Goal: Information Seeking & Learning: Understand process/instructions

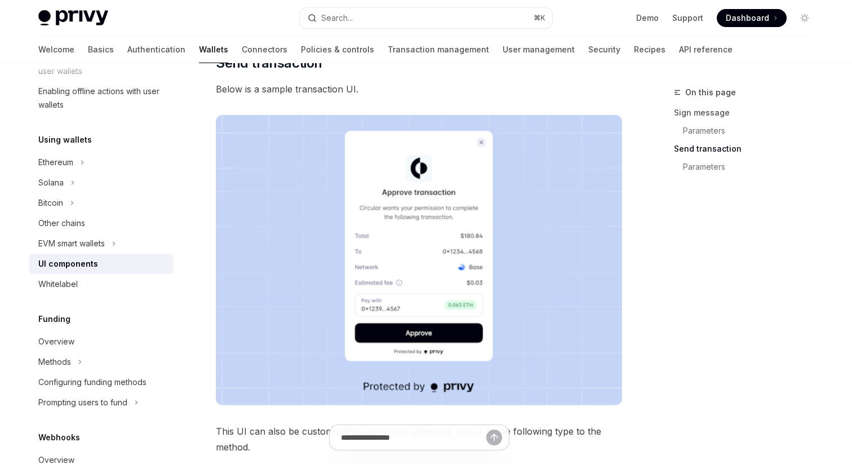
scroll to position [886, 0]
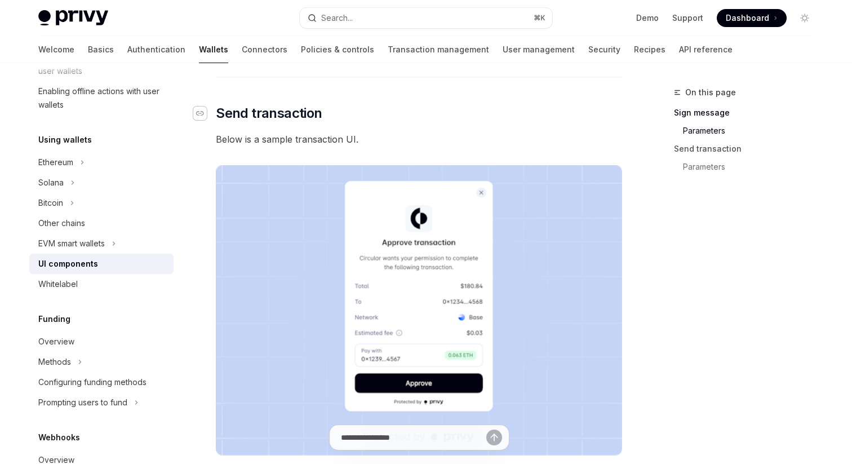
click at [197, 112] on icon "Navigate to header" at bounding box center [200, 113] width 8 height 7
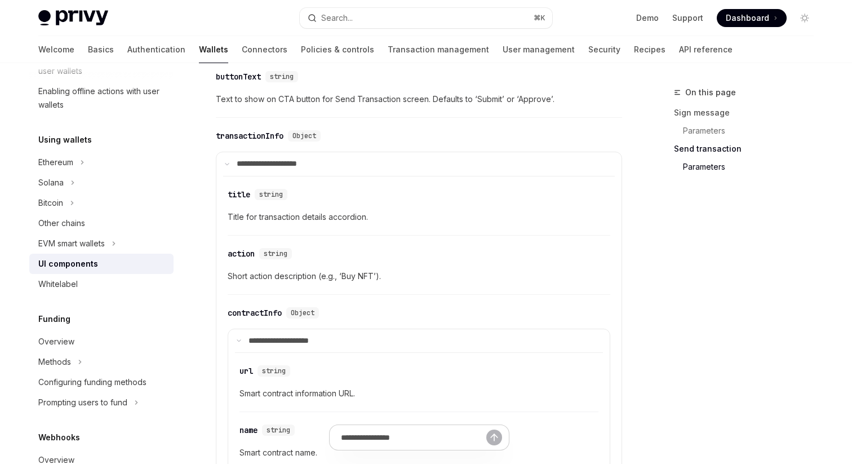
scroll to position [1577, 0]
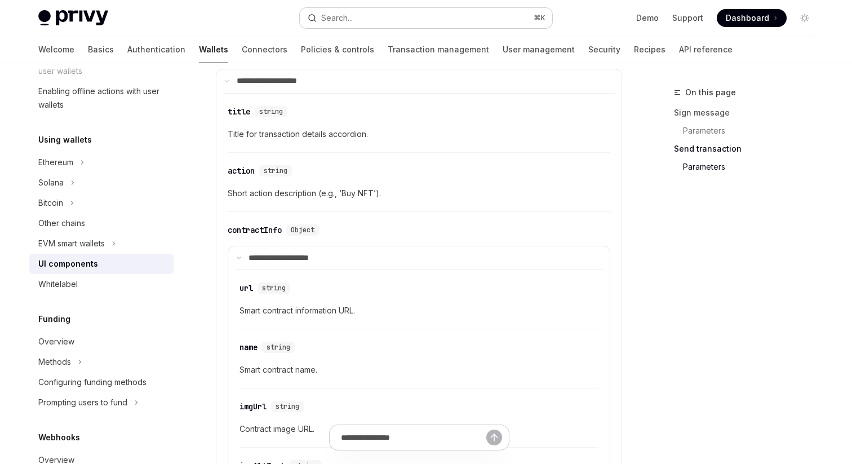
click at [374, 11] on button "Search... ⌘ K" at bounding box center [426, 18] width 252 height 20
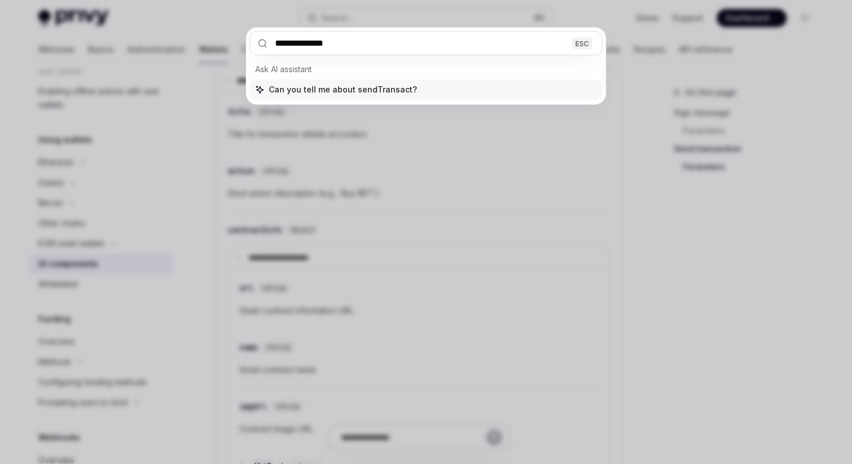
type input "**********"
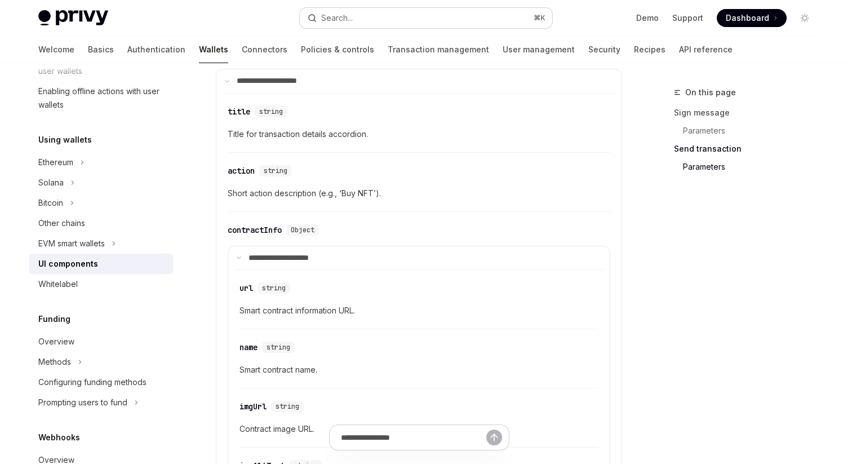
click at [354, 19] on button "Search... ⌘ K" at bounding box center [426, 18] width 252 height 20
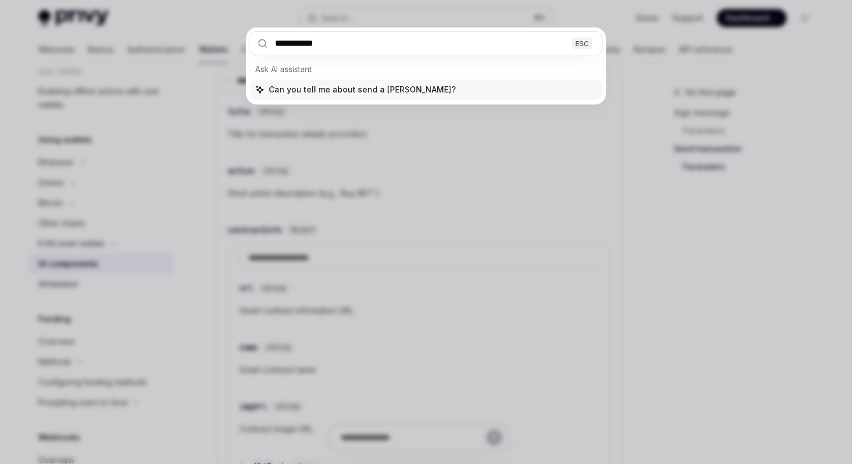
type input "**********"
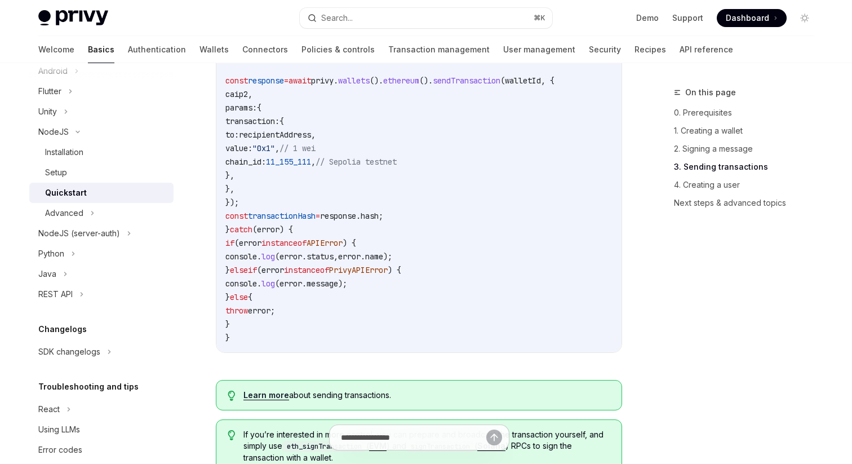
scroll to position [1489, 0]
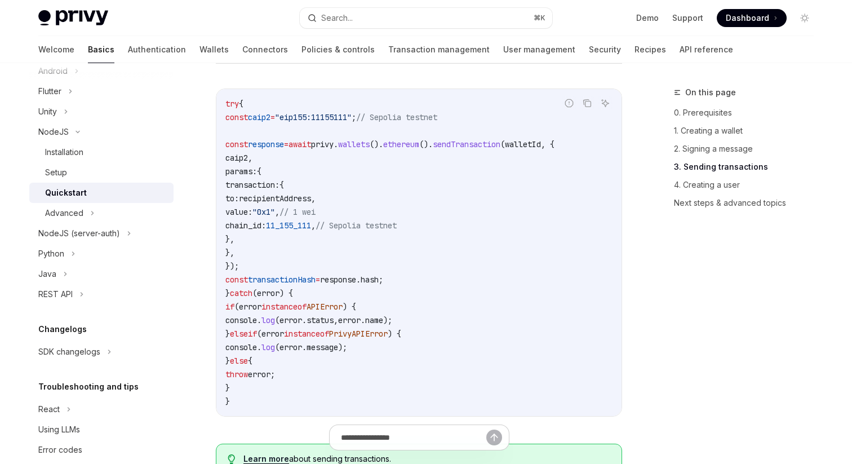
click at [370, 149] on span "wallets" at bounding box center [354, 144] width 32 height 10
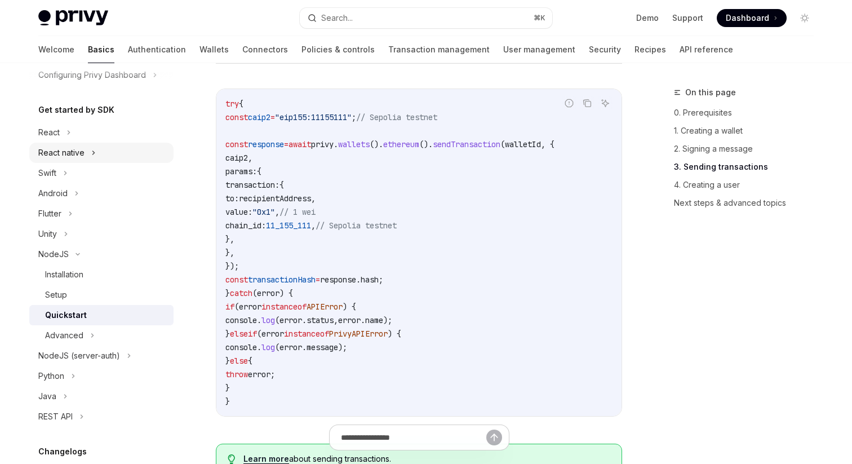
scroll to position [97, 0]
click at [62, 127] on div "React" at bounding box center [101, 132] width 144 height 20
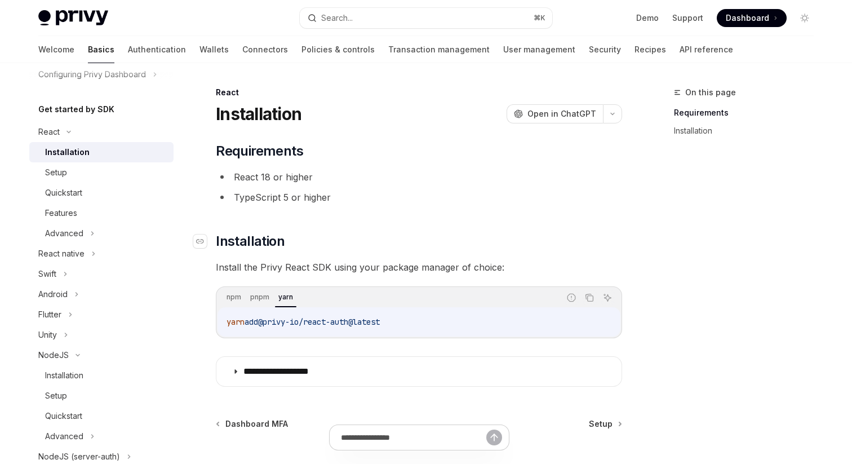
scroll to position [27, 0]
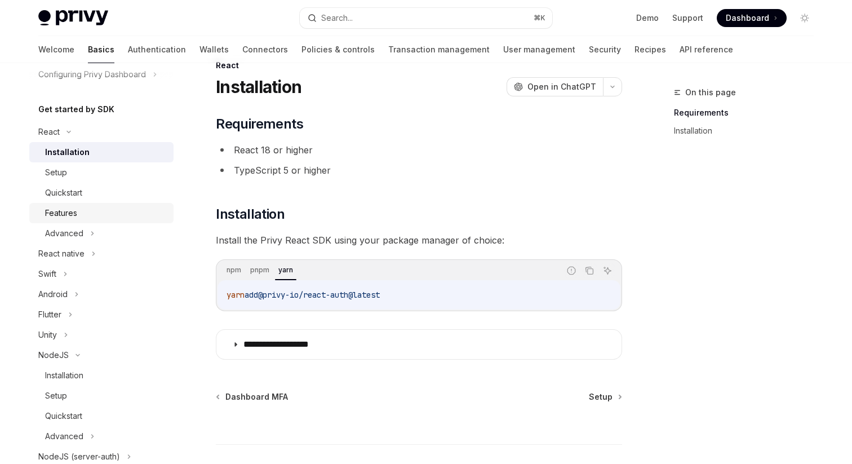
click at [109, 207] on div "Features" at bounding box center [106, 213] width 122 height 14
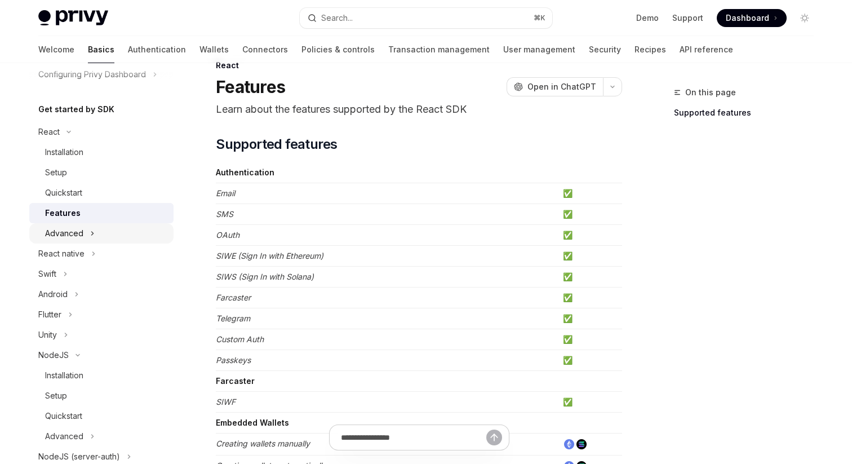
click at [93, 224] on div "Advanced" at bounding box center [101, 233] width 144 height 20
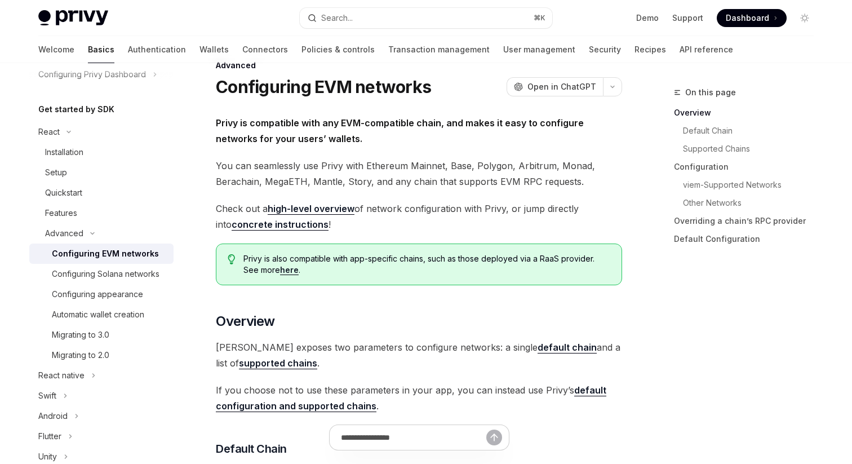
click at [100, 258] on div "Configuring EVM networks" at bounding box center [105, 254] width 107 height 14
click at [102, 268] on div "Configuring Solana networks" at bounding box center [106, 274] width 108 height 14
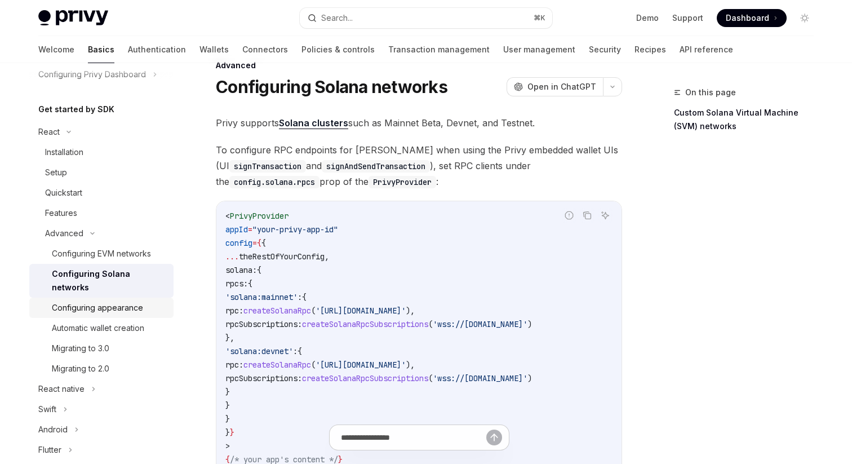
click at [103, 301] on div "Configuring appearance" at bounding box center [97, 308] width 91 height 14
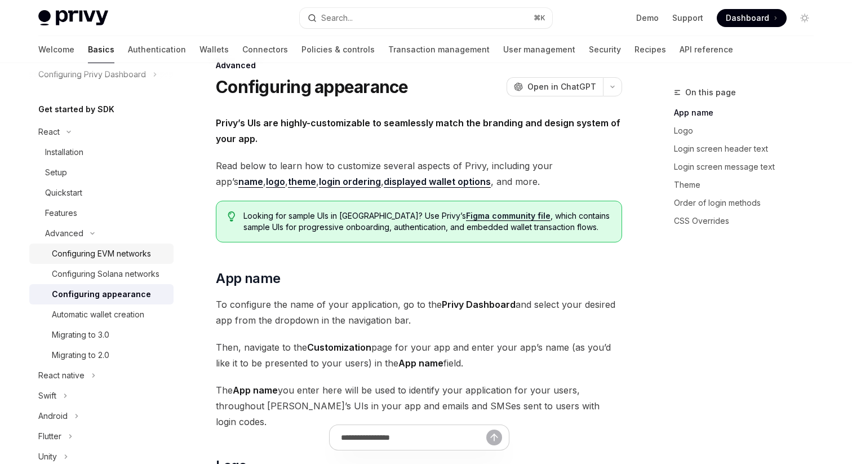
click at [121, 250] on div "Configuring EVM networks" at bounding box center [101, 254] width 99 height 14
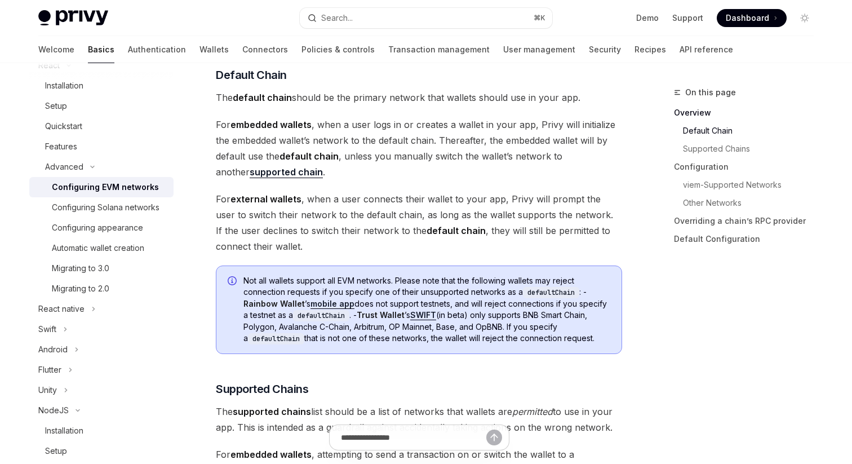
scroll to position [317, 0]
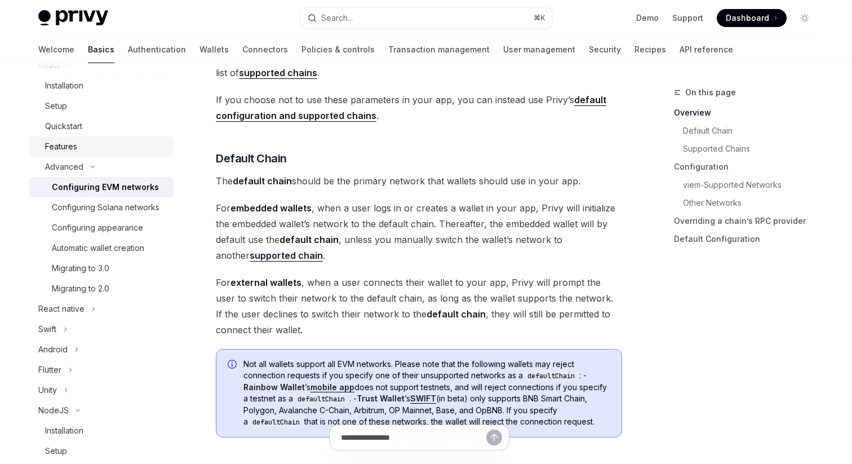
click at [68, 144] on div "Features" at bounding box center [61, 147] width 32 height 14
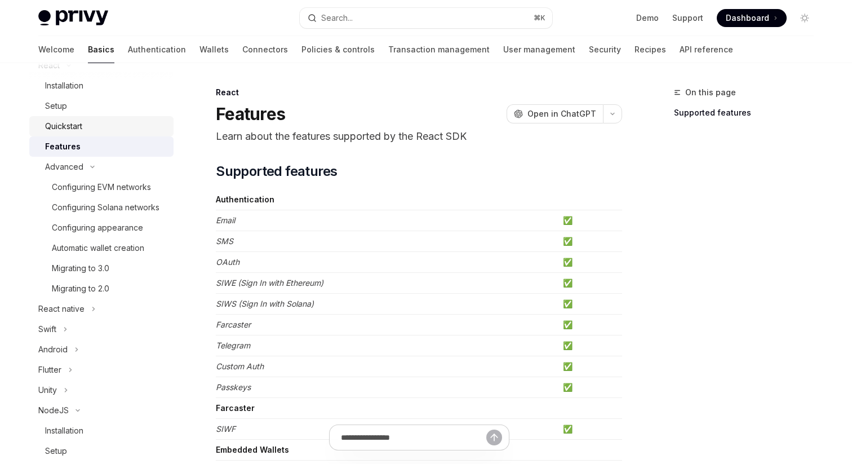
click at [74, 116] on link "Quickstart" at bounding box center [101, 126] width 144 height 20
type textarea "*"
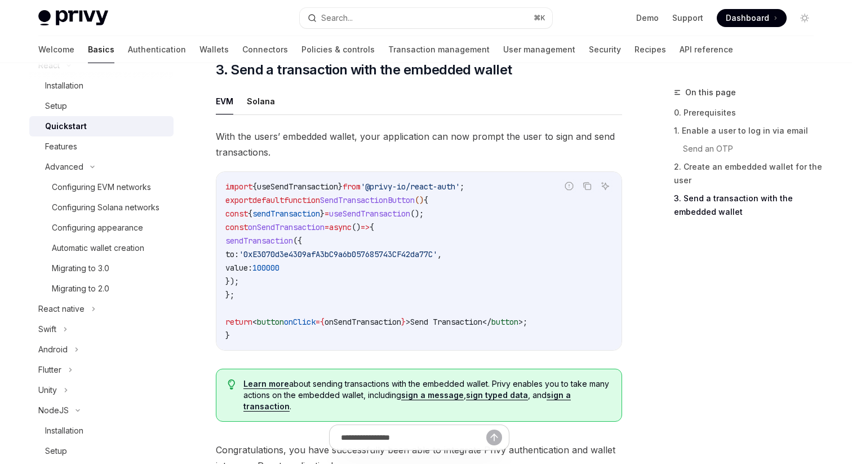
scroll to position [968, 0]
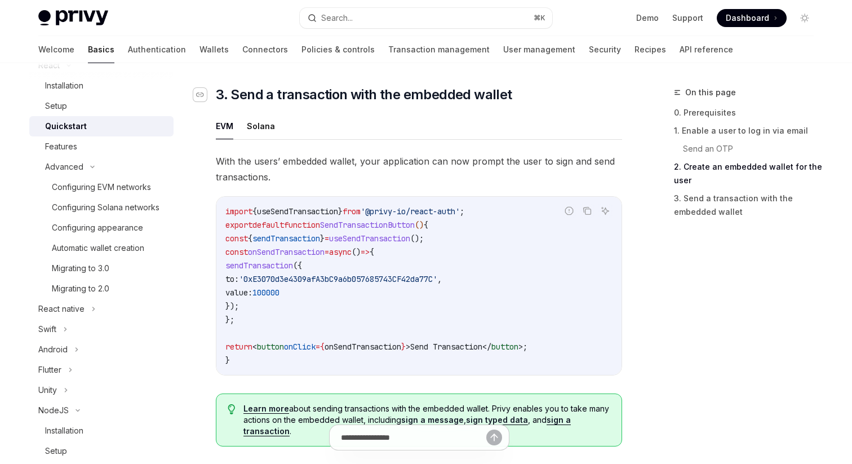
click at [197, 101] on div "Navigate to header" at bounding box center [200, 95] width 14 height 14
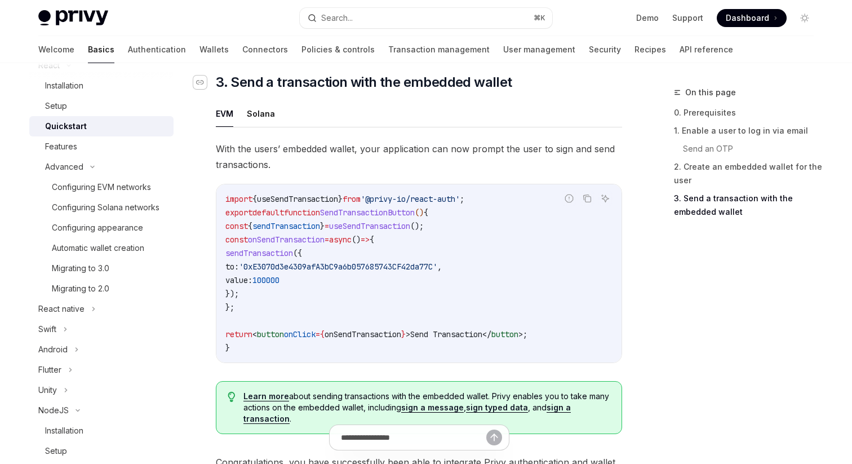
click at [201, 86] on icon "Navigate to header" at bounding box center [200, 82] width 8 height 7
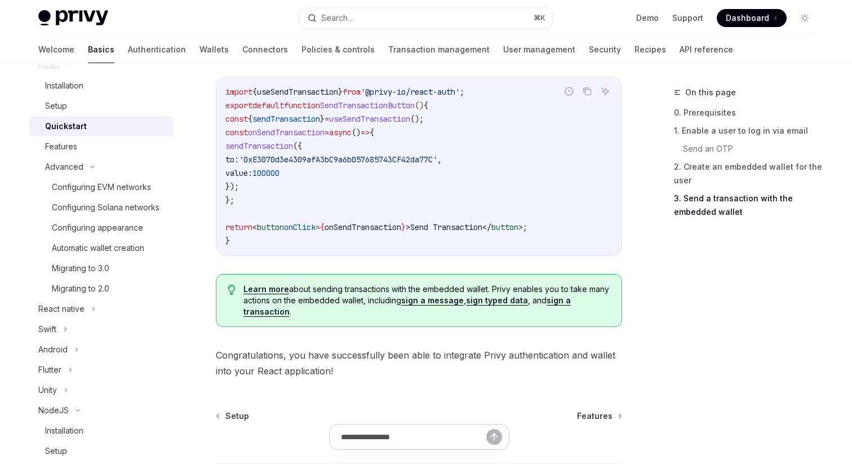
scroll to position [1066, 0]
